Goal: Navigation & Orientation: Find specific page/section

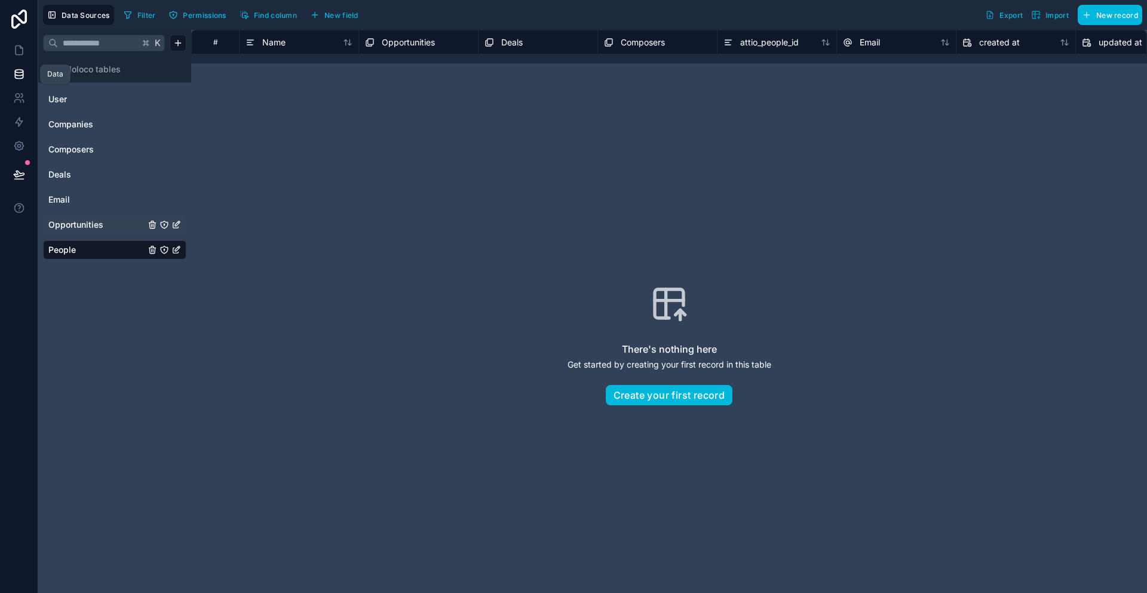
click at [81, 229] on span "Opportunities" at bounding box center [75, 225] width 55 height 12
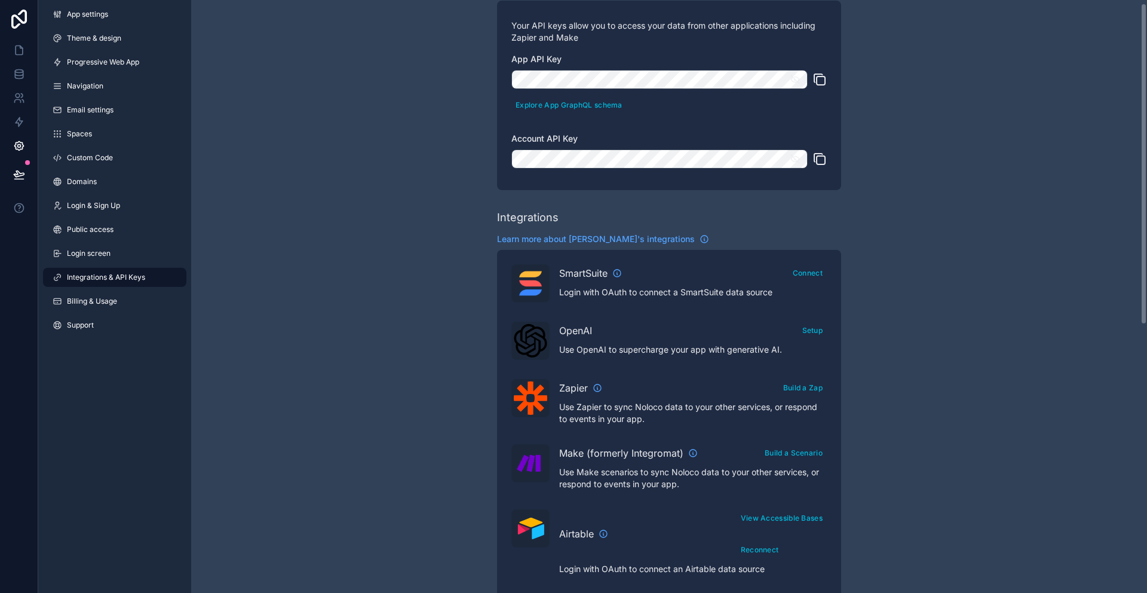
scroll to position [2, 0]
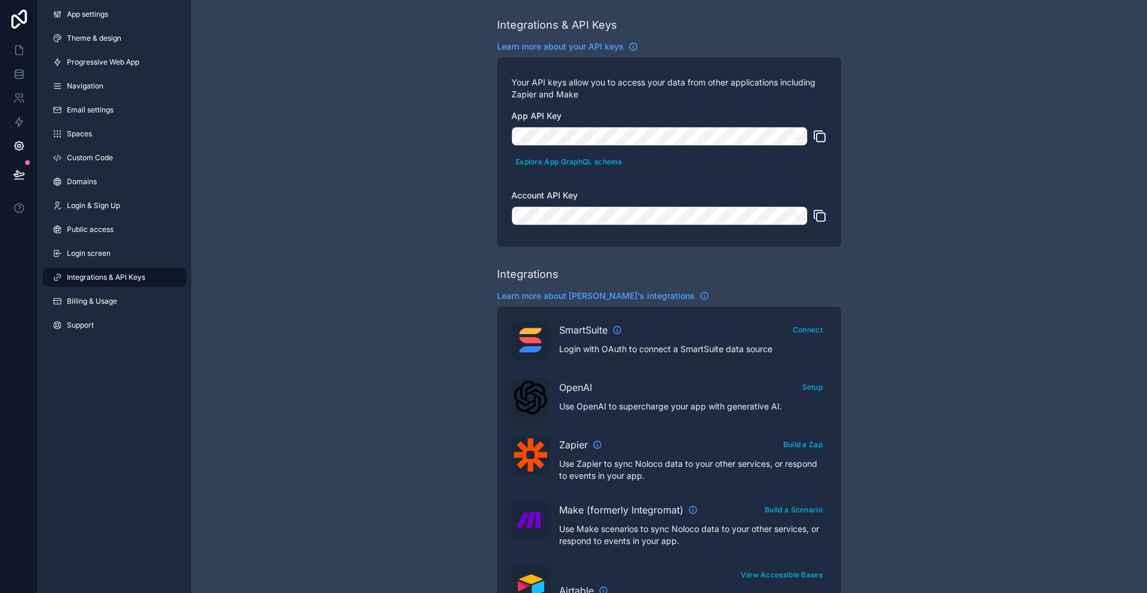
click at [817, 133] on icon "scrollable content" at bounding box center [821, 137] width 8 height 8
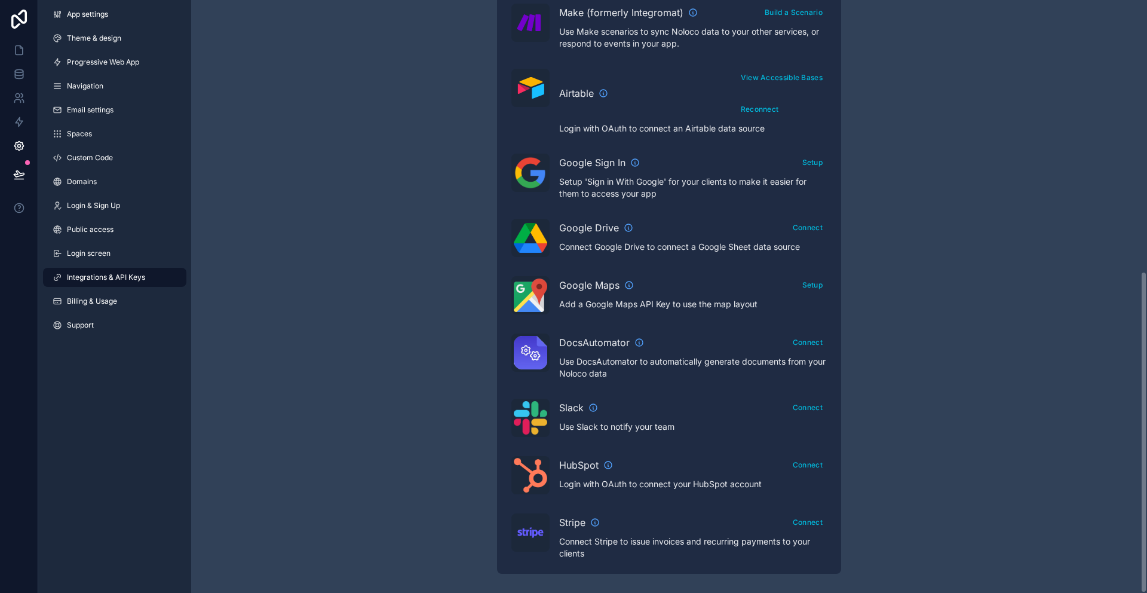
scroll to position [0, 0]
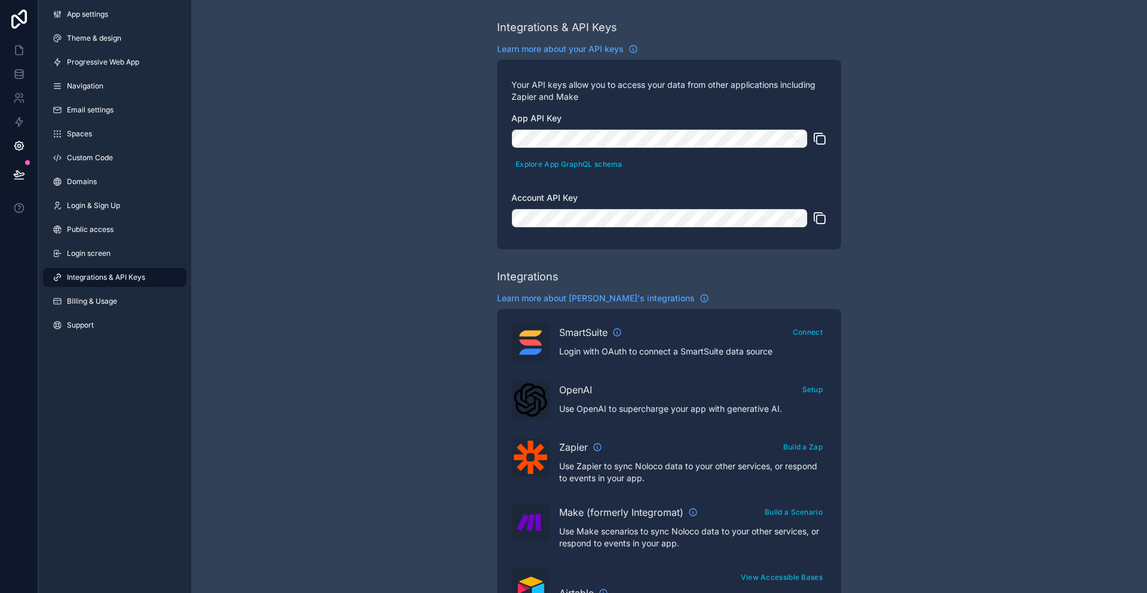
click at [94, 275] on span "Integrations & API Keys" at bounding box center [106, 278] width 78 height 10
click at [85, 19] on span "App settings" at bounding box center [87, 15] width 41 height 10
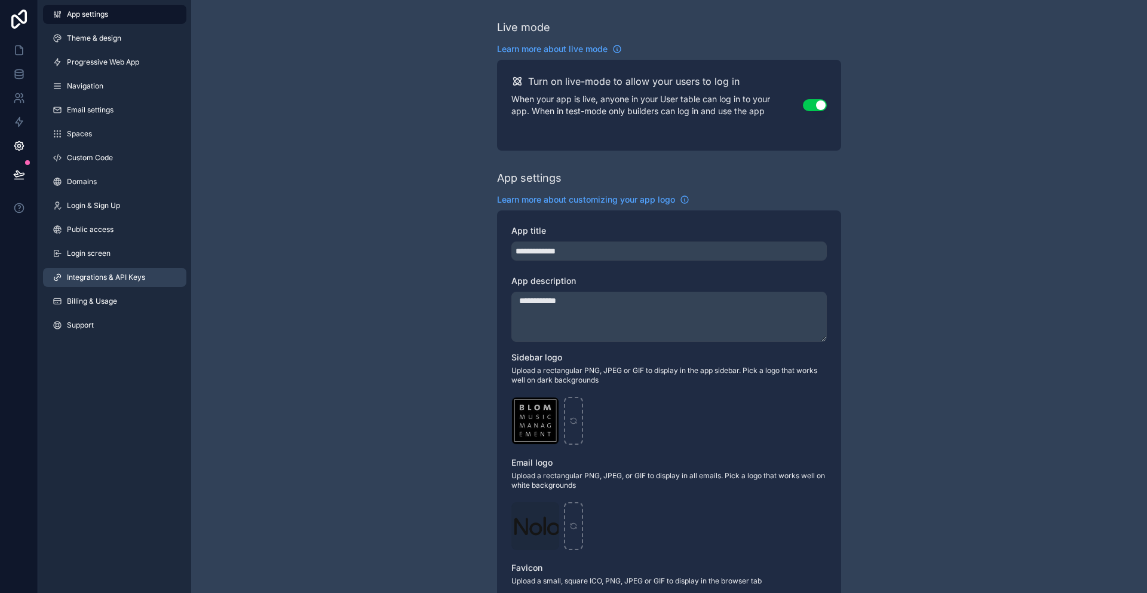
click at [97, 270] on link "Integrations & API Keys" at bounding box center [114, 277] width 143 height 19
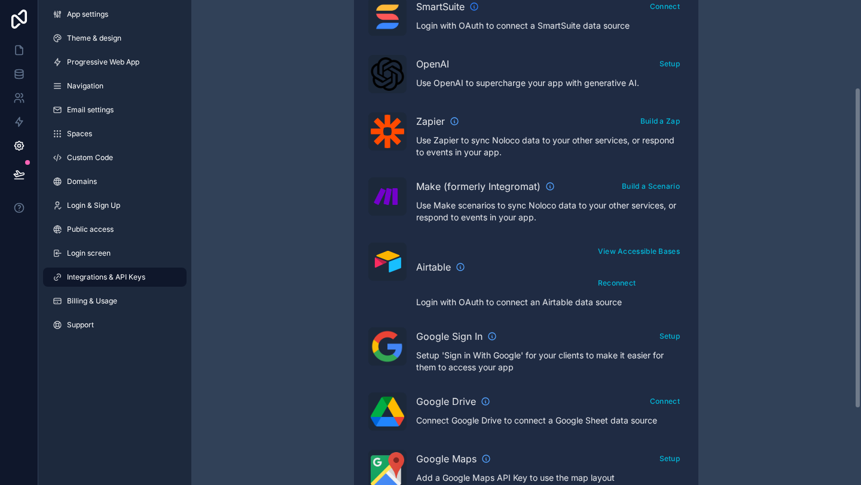
scroll to position [326, 0]
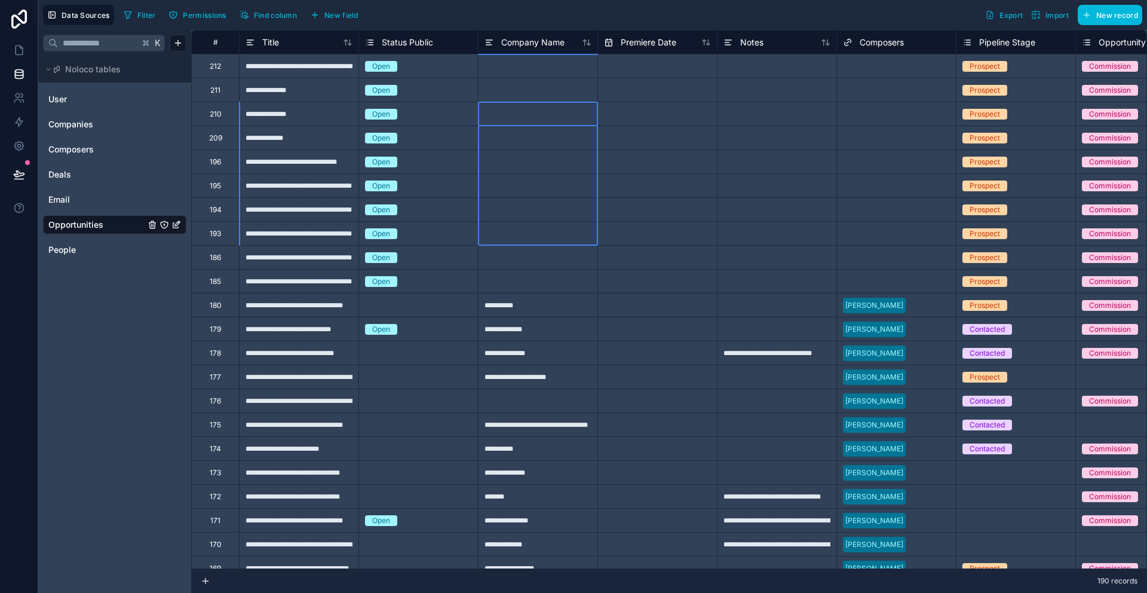
drag, startPoint x: 552, startPoint y: 159, endPoint x: 559, endPoint y: 225, distance: 66.1
click at [552, 97] on div at bounding box center [538, 90] width 120 height 24
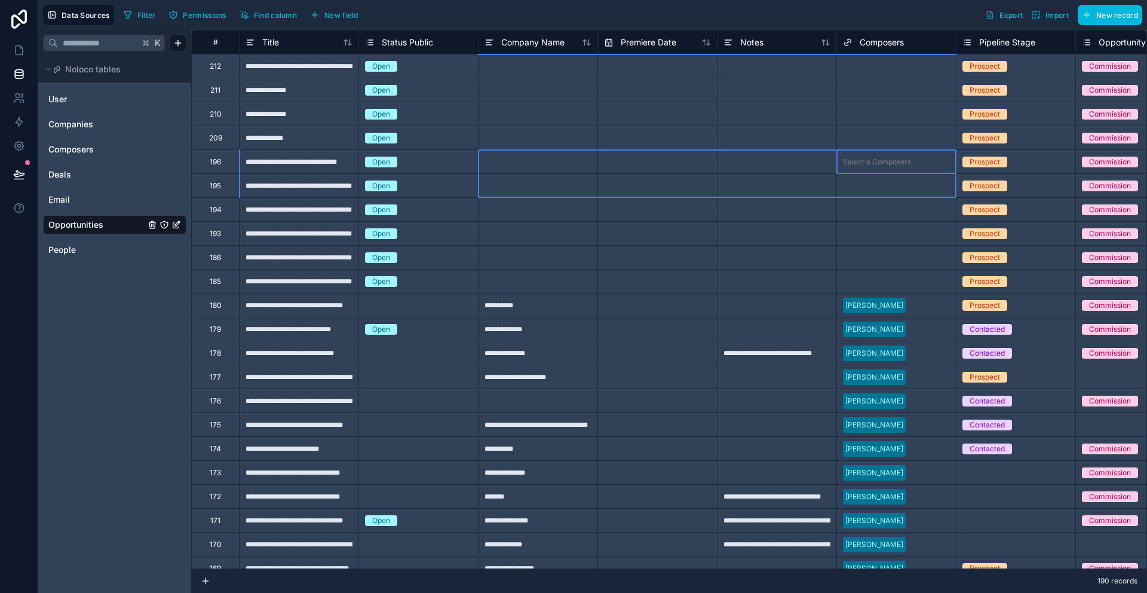
drag, startPoint x: 882, startPoint y: 154, endPoint x: 562, endPoint y: 187, distance: 322.1
click at [764, 109] on div at bounding box center [777, 114] width 120 height 24
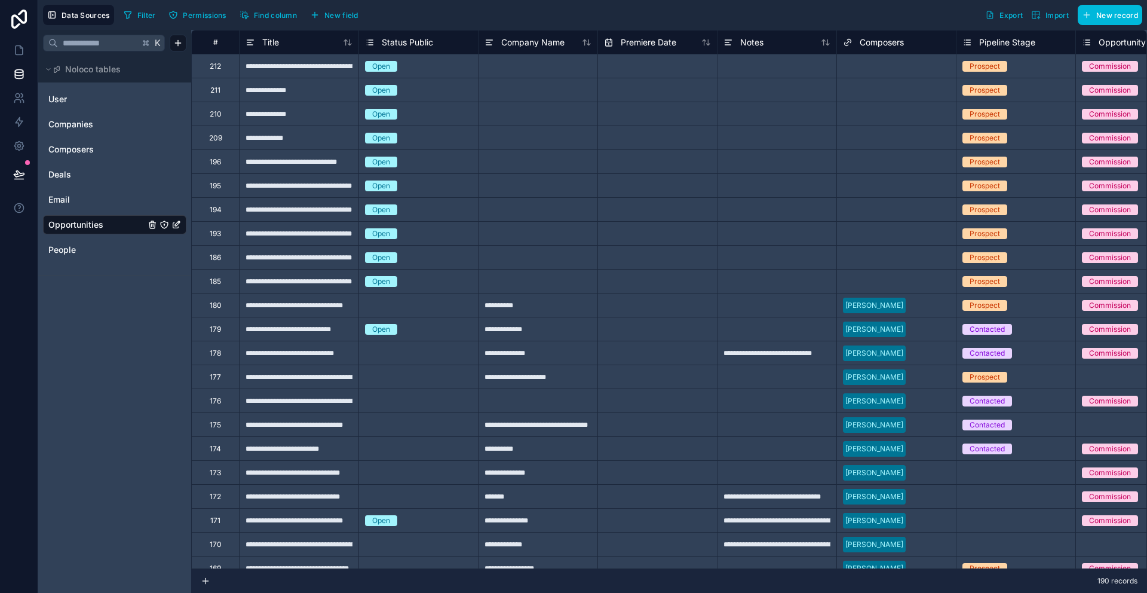
click at [302, 68] on div "**********" at bounding box center [299, 66] width 120 height 24
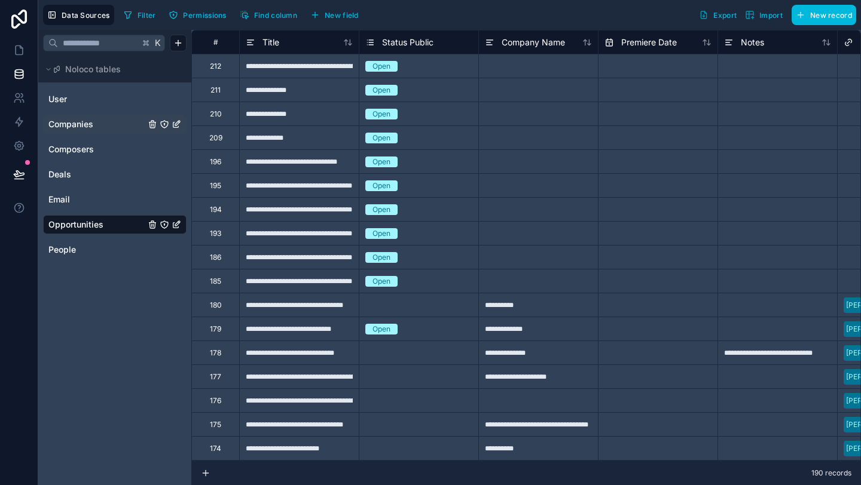
click at [68, 121] on span "Companies" at bounding box center [70, 124] width 45 height 12
